Goal: Find specific fact: Find specific fact

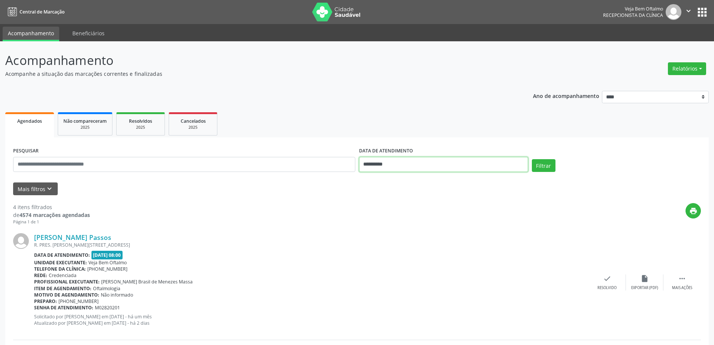
click at [392, 165] on input "**********" at bounding box center [443, 164] width 169 height 15
click at [403, 234] on span "12" at bounding box center [400, 233] width 15 height 15
type input "**********"
click at [403, 234] on span "12" at bounding box center [400, 233] width 15 height 15
click at [541, 162] on button "Filtrar" at bounding box center [544, 165] width 24 height 13
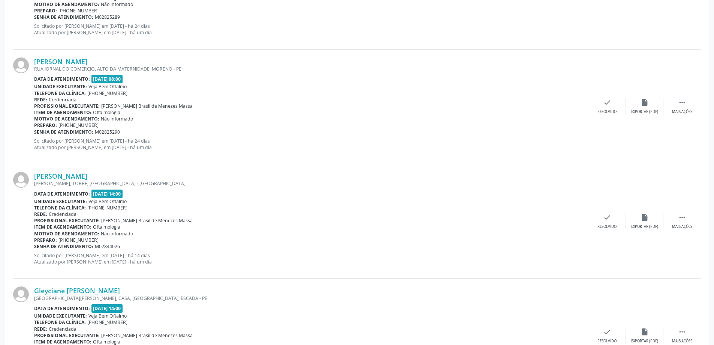
scroll to position [164, 0]
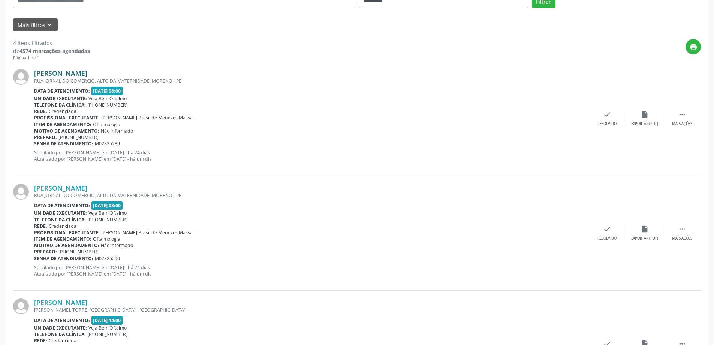
click at [87, 72] on link "[PERSON_NAME]" at bounding box center [60, 73] width 53 height 8
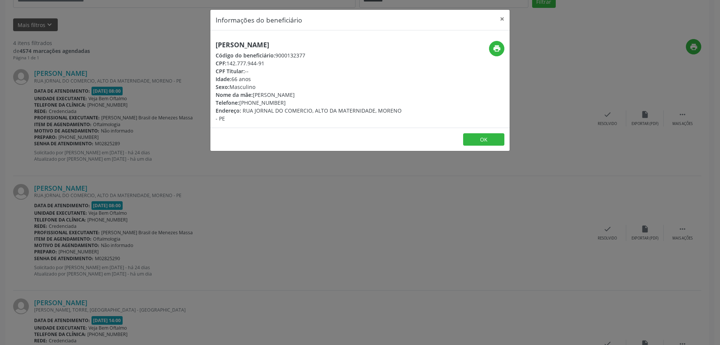
drag, startPoint x: 215, startPoint y: 42, endPoint x: 317, endPoint y: 44, distance: 102.4
click at [317, 44] on div "[PERSON_NAME] Código do beneficiário: 9000132377 CPF: 142.777.944-91 CPF Titula…" at bounding box center [309, 81] width 199 height 81
copy h5 "[PERSON_NAME]"
drag, startPoint x: 251, startPoint y: 104, endPoint x: 279, endPoint y: 104, distance: 28.5
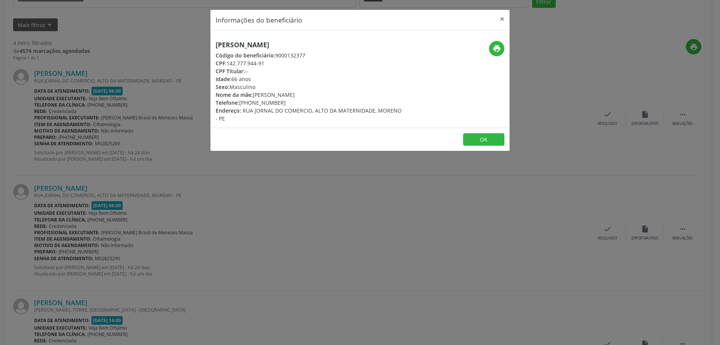
click at [279, 104] on div "Telefone: [PHONE_NUMBER]" at bounding box center [310, 103] width 189 height 8
copy div "98454-5069"
click at [500, 21] on button "×" at bounding box center [502, 19] width 15 height 18
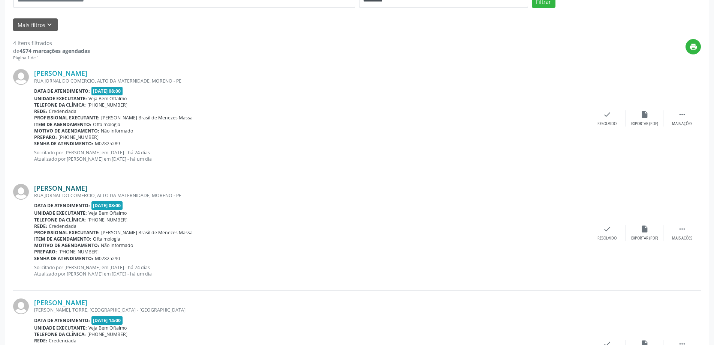
click at [87, 191] on link "[PERSON_NAME]" at bounding box center [60, 188] width 53 height 8
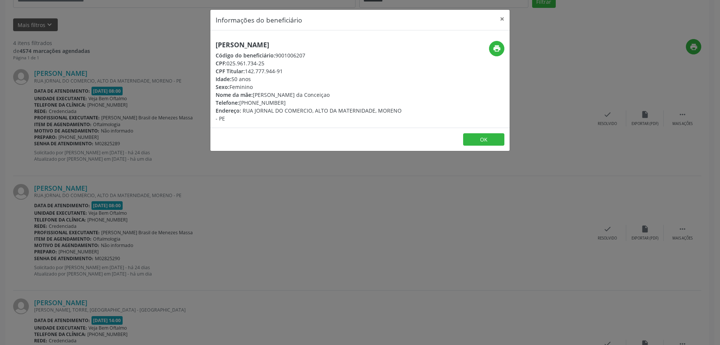
drag, startPoint x: 217, startPoint y: 43, endPoint x: 314, endPoint y: 46, distance: 96.4
click at [314, 46] on h5 "[PERSON_NAME]" at bounding box center [310, 45] width 189 height 8
copy h5 "[PERSON_NAME]"
drag, startPoint x: 250, startPoint y: 103, endPoint x: 279, endPoint y: 101, distance: 28.2
click at [279, 101] on div "Telefone: [PHONE_NUMBER]" at bounding box center [310, 103] width 189 height 8
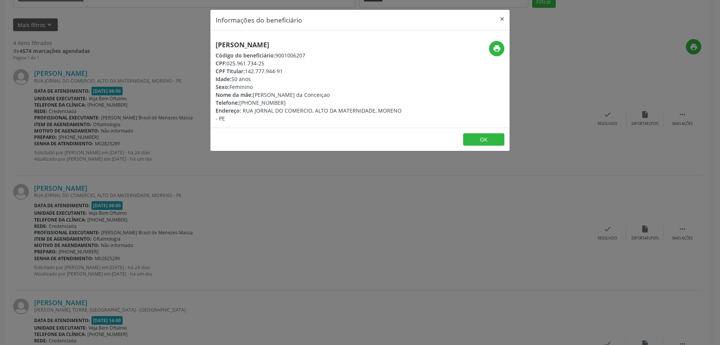
copy div "98454-5069"
drag, startPoint x: 228, startPoint y: 64, endPoint x: 265, endPoint y: 63, distance: 37.5
click at [265, 63] on div "CPF: 025.961.734-25" at bounding box center [310, 63] width 189 height 8
copy div "025.961.734-25"
drag, startPoint x: 215, startPoint y: 43, endPoint x: 310, endPoint y: 46, distance: 95.3
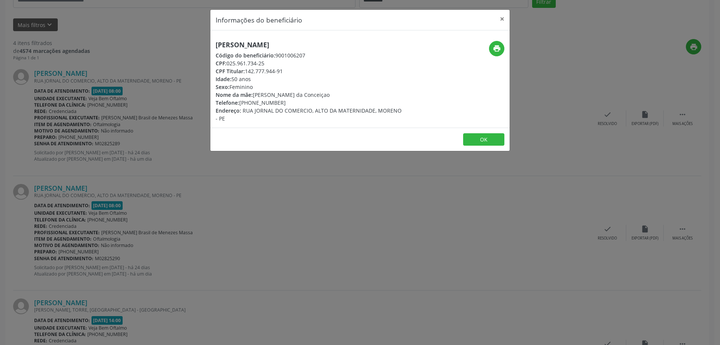
click at [310, 46] on div "[PERSON_NAME] Código do beneficiário: 9001006207 CPF: 025.961.734-25 CPF Titula…" at bounding box center [309, 81] width 199 height 81
copy h5 "[PERSON_NAME]"
click at [499, 19] on button "×" at bounding box center [502, 19] width 15 height 18
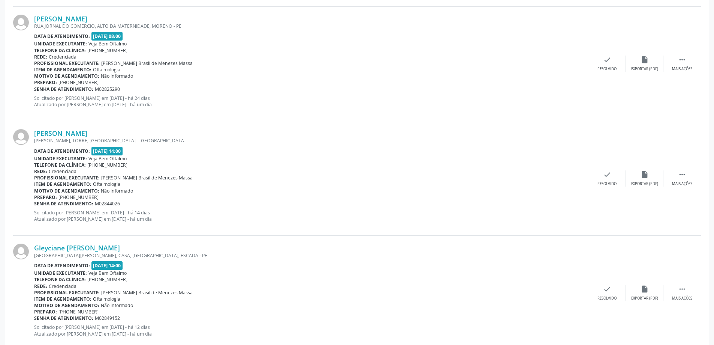
scroll to position [351, 0]
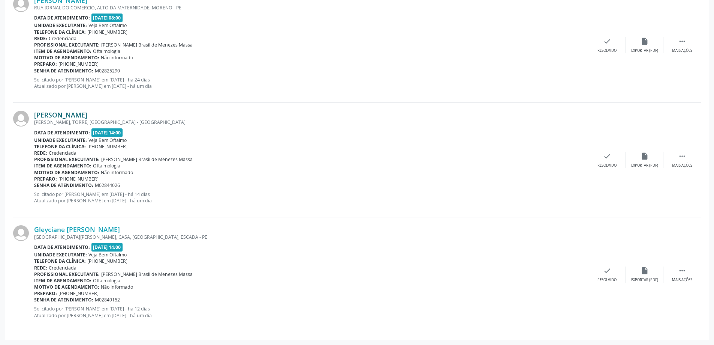
click at [87, 115] on link "[PERSON_NAME]" at bounding box center [60, 115] width 53 height 8
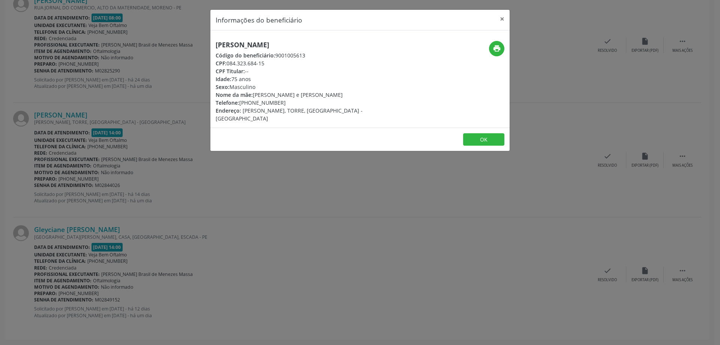
drag, startPoint x: 218, startPoint y: 46, endPoint x: 243, endPoint y: 44, distance: 25.2
click at [243, 44] on h5 "[PERSON_NAME]" at bounding box center [310, 45] width 189 height 8
click at [215, 53] on div "[PERSON_NAME] Código do beneficiário: 9001005613 CPF: 084.323.684-15 CPF Titula…" at bounding box center [309, 81] width 199 height 81
click at [216, 46] on h5 "[PERSON_NAME]" at bounding box center [310, 45] width 189 height 8
drag, startPoint x: 215, startPoint y: 44, endPoint x: 305, endPoint y: 45, distance: 90.0
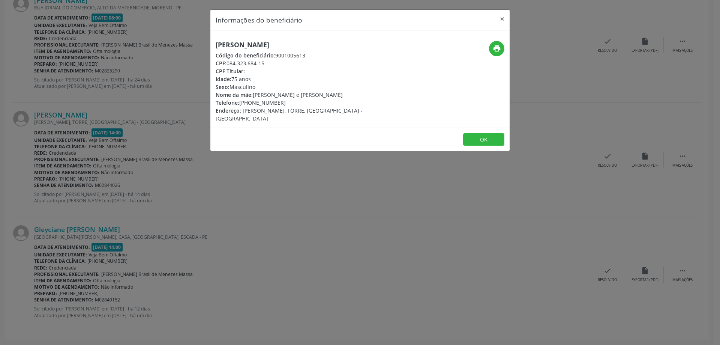
click at [305, 45] on div "[PERSON_NAME] Código do beneficiário: 9001005613 CPF: 084.323.684-15 CPF Titula…" at bounding box center [309, 81] width 199 height 81
copy h5 "[PERSON_NAME]"
click at [504, 19] on button "×" at bounding box center [502, 19] width 15 height 18
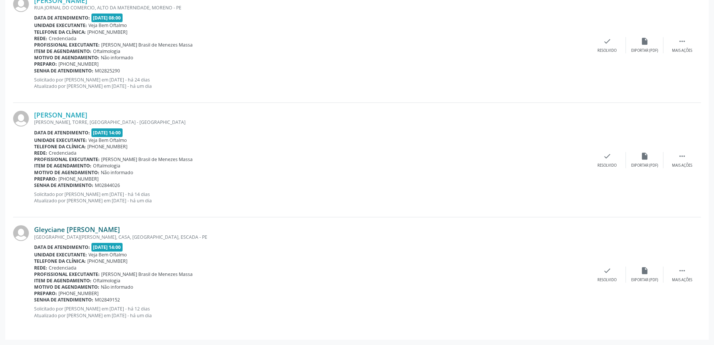
click at [102, 231] on link "Gleyciane [PERSON_NAME]" at bounding box center [77, 229] width 86 height 8
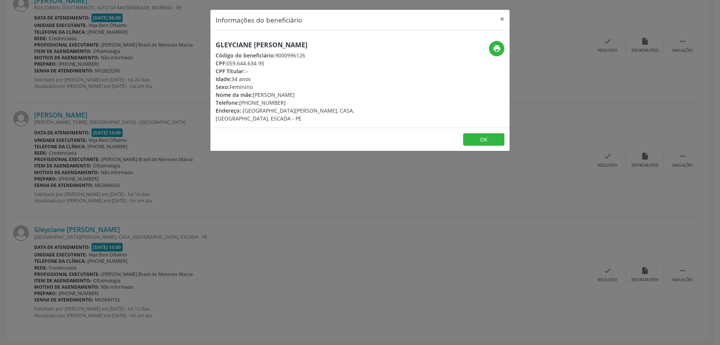
drag, startPoint x: 217, startPoint y: 43, endPoint x: 344, endPoint y: 46, distance: 126.8
click at [344, 46] on h5 "Gleyciane [PERSON_NAME]" at bounding box center [310, 45] width 189 height 8
copy h5 "Gleyciane [PERSON_NAME]"
click at [504, 20] on button "×" at bounding box center [502, 19] width 15 height 18
